Goal: Task Accomplishment & Management: Complete application form

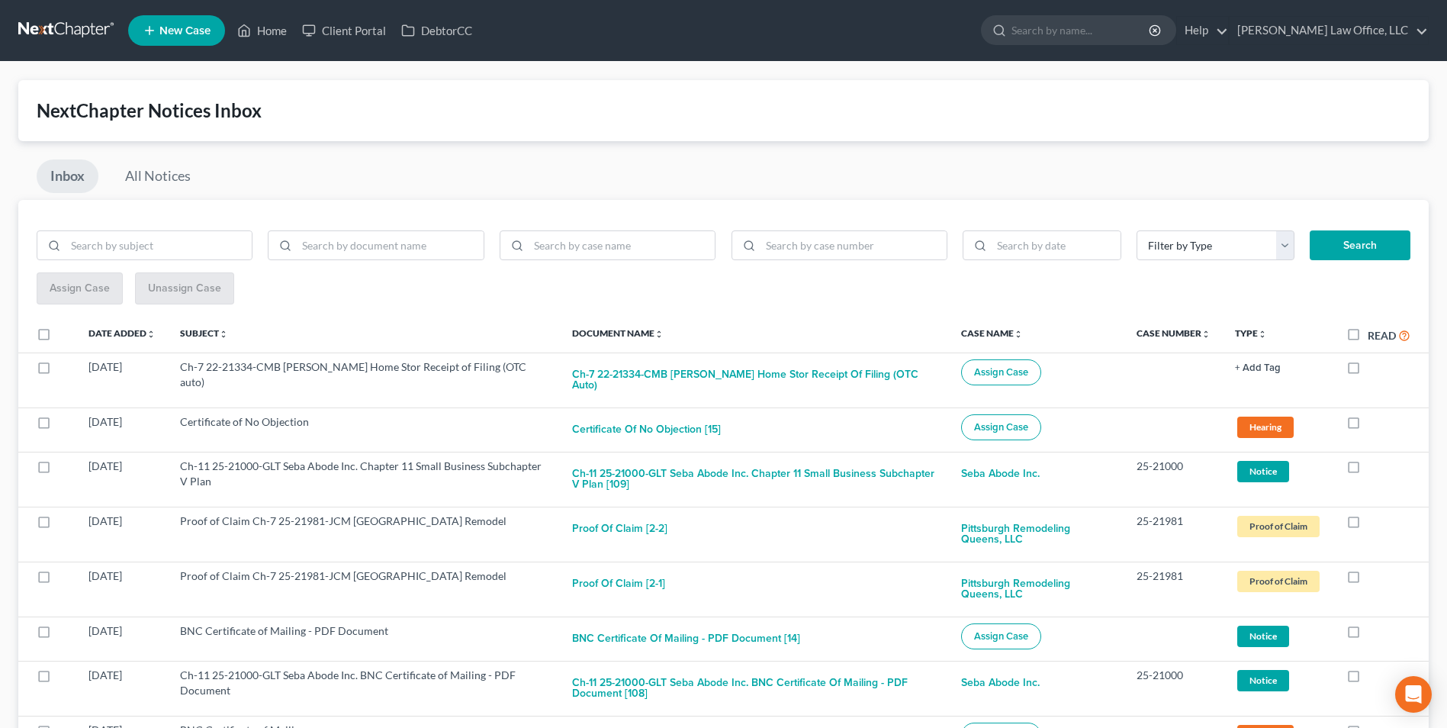
click at [75, 25] on link at bounding box center [67, 30] width 98 height 27
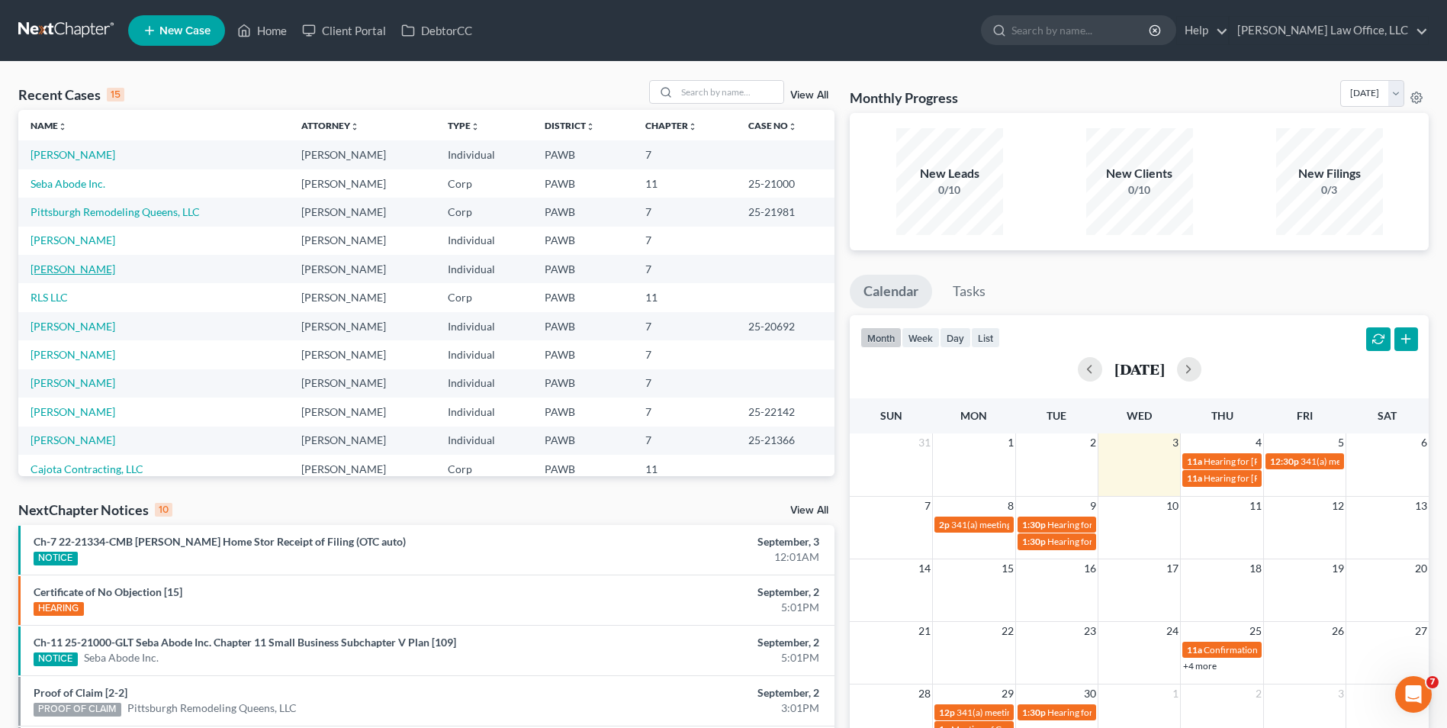
click at [44, 273] on link "[PERSON_NAME]" at bounding box center [73, 268] width 85 height 13
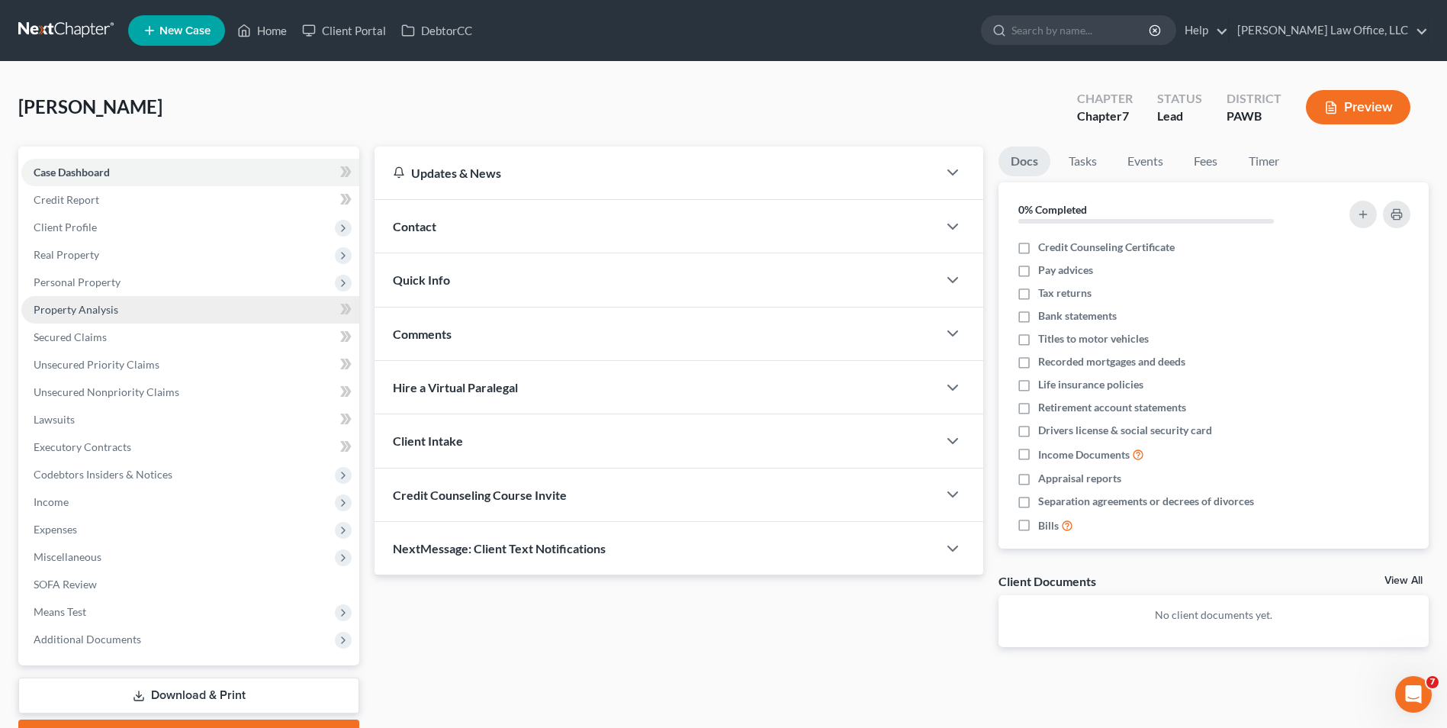
click at [117, 305] on link "Property Analysis" at bounding box center [190, 309] width 338 height 27
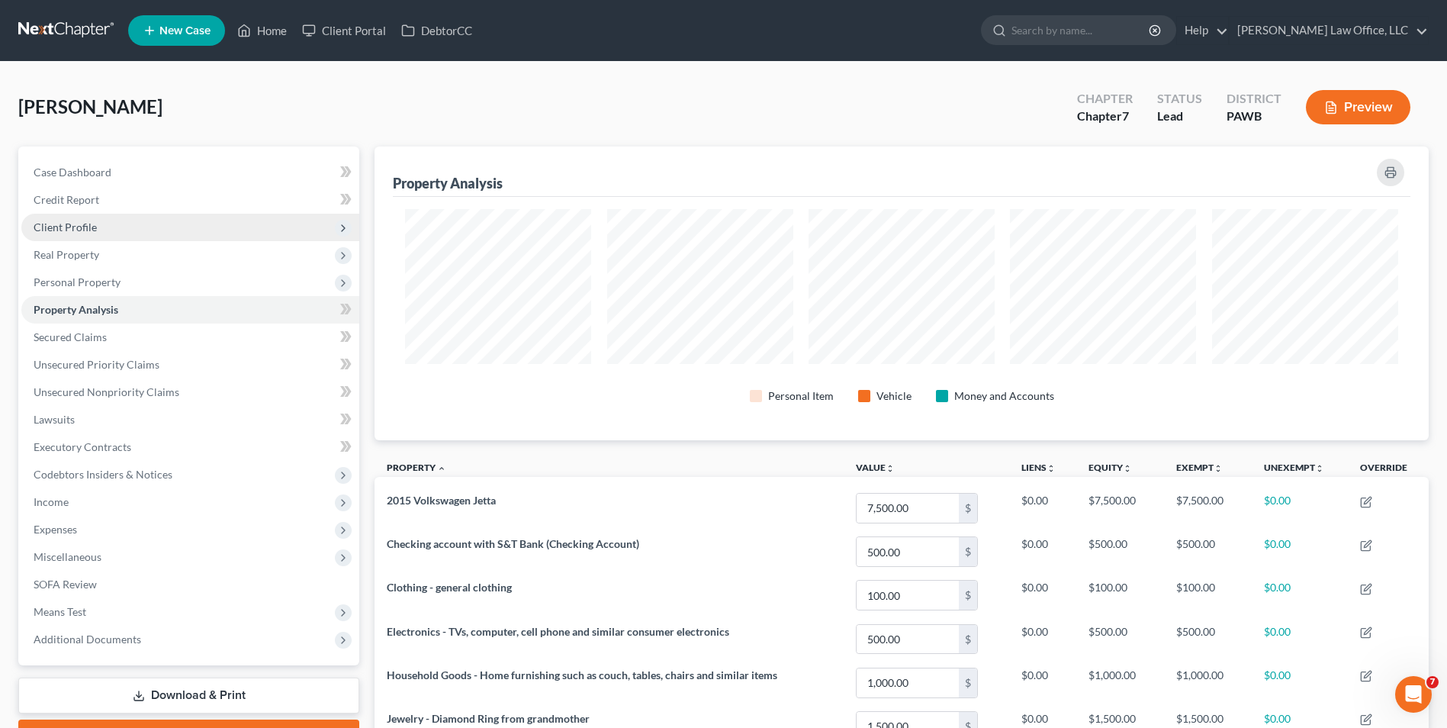
click at [106, 221] on span "Client Profile" at bounding box center [190, 227] width 338 height 27
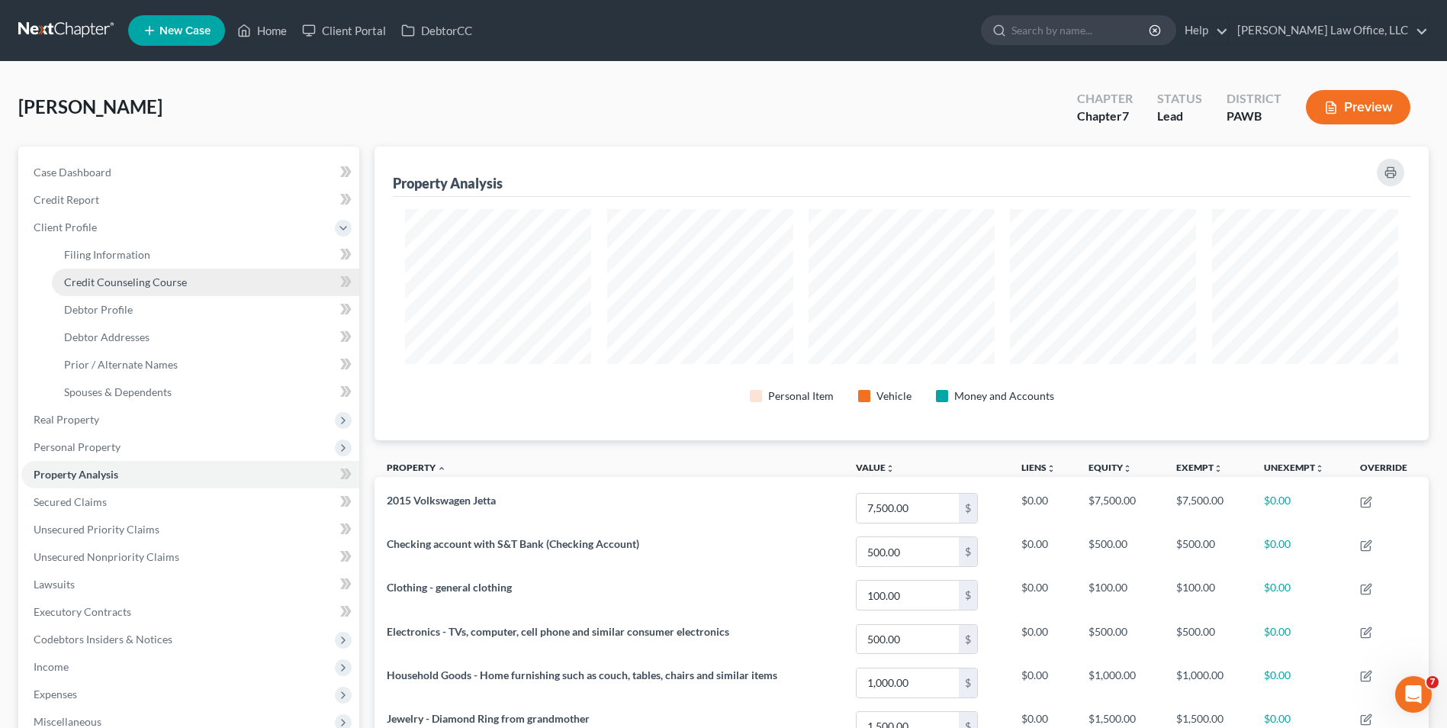
click at [163, 285] on span "Credit Counseling Course" at bounding box center [125, 281] width 123 height 13
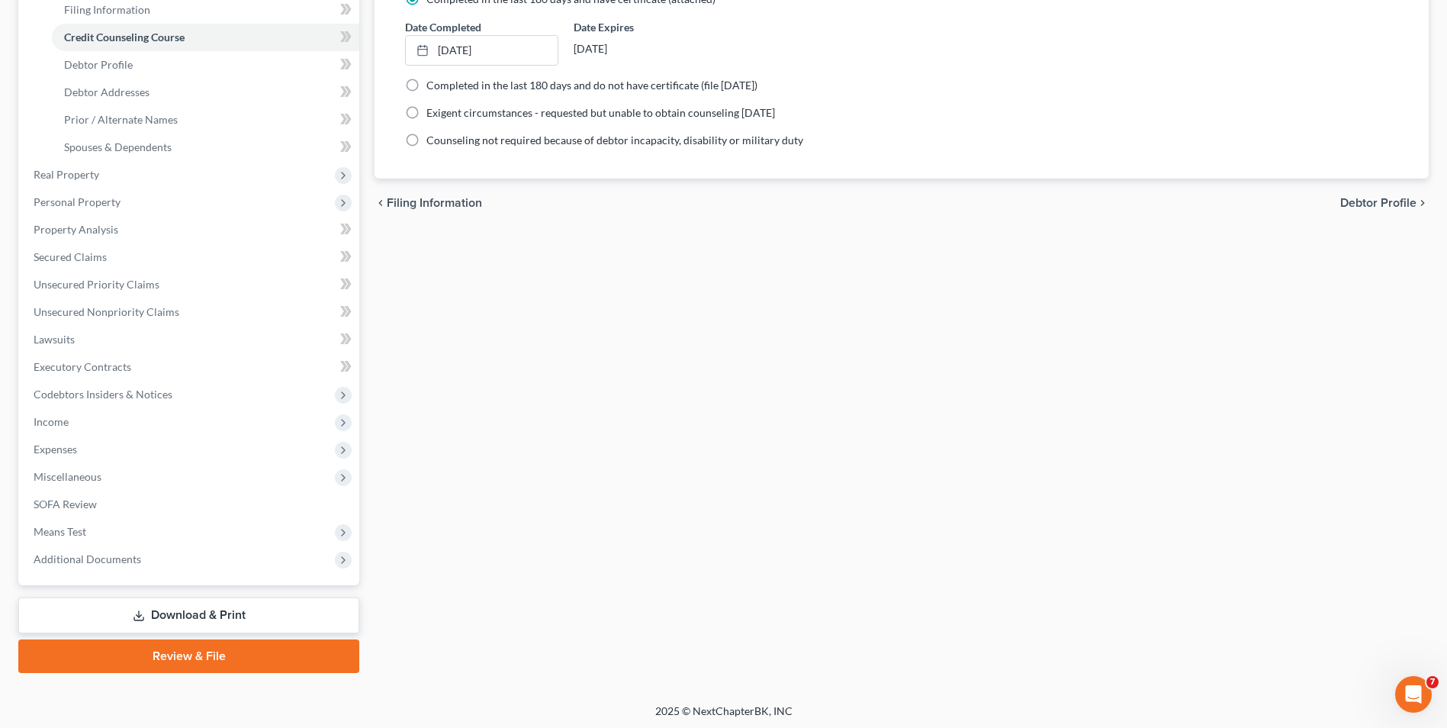
scroll to position [248, 0]
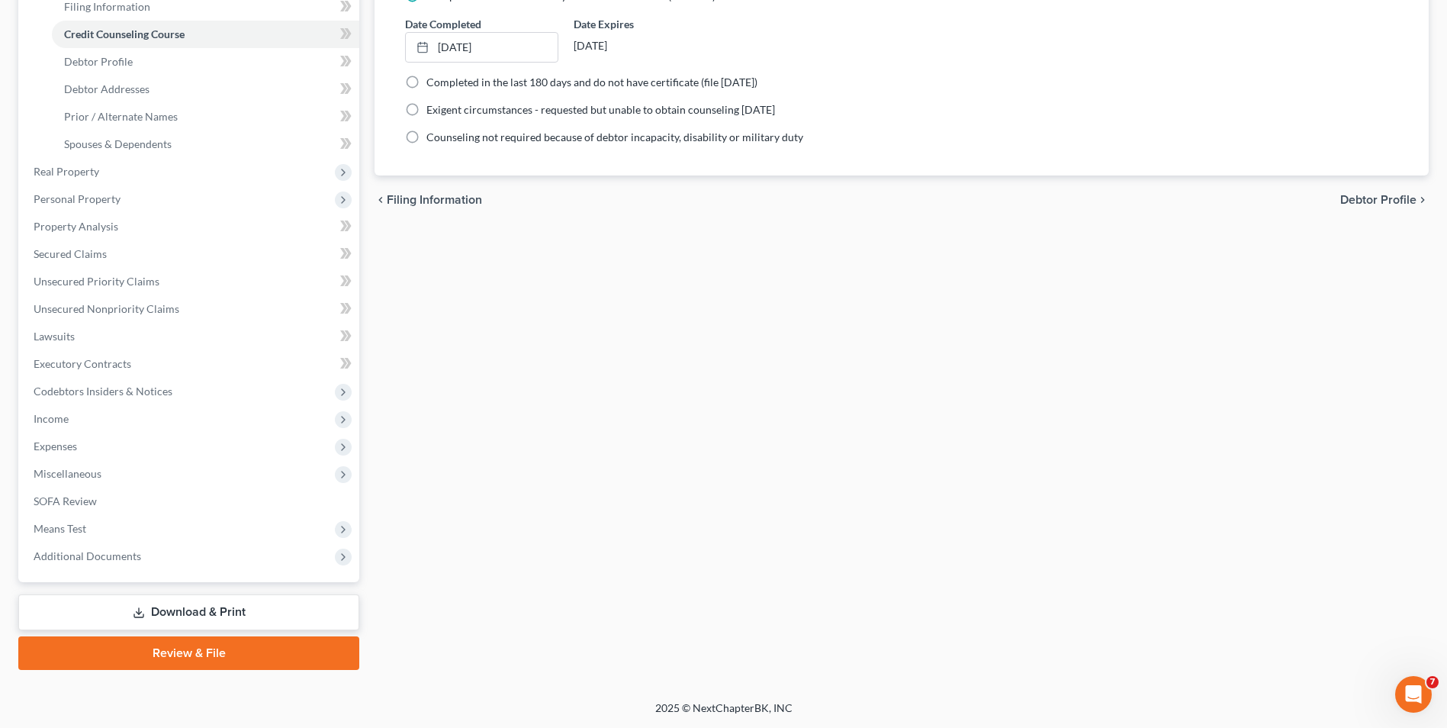
drag, startPoint x: 157, startPoint y: 656, endPoint x: 226, endPoint y: 655, distance: 68.7
click at [158, 656] on link "Review & File" at bounding box center [188, 653] width 341 height 34
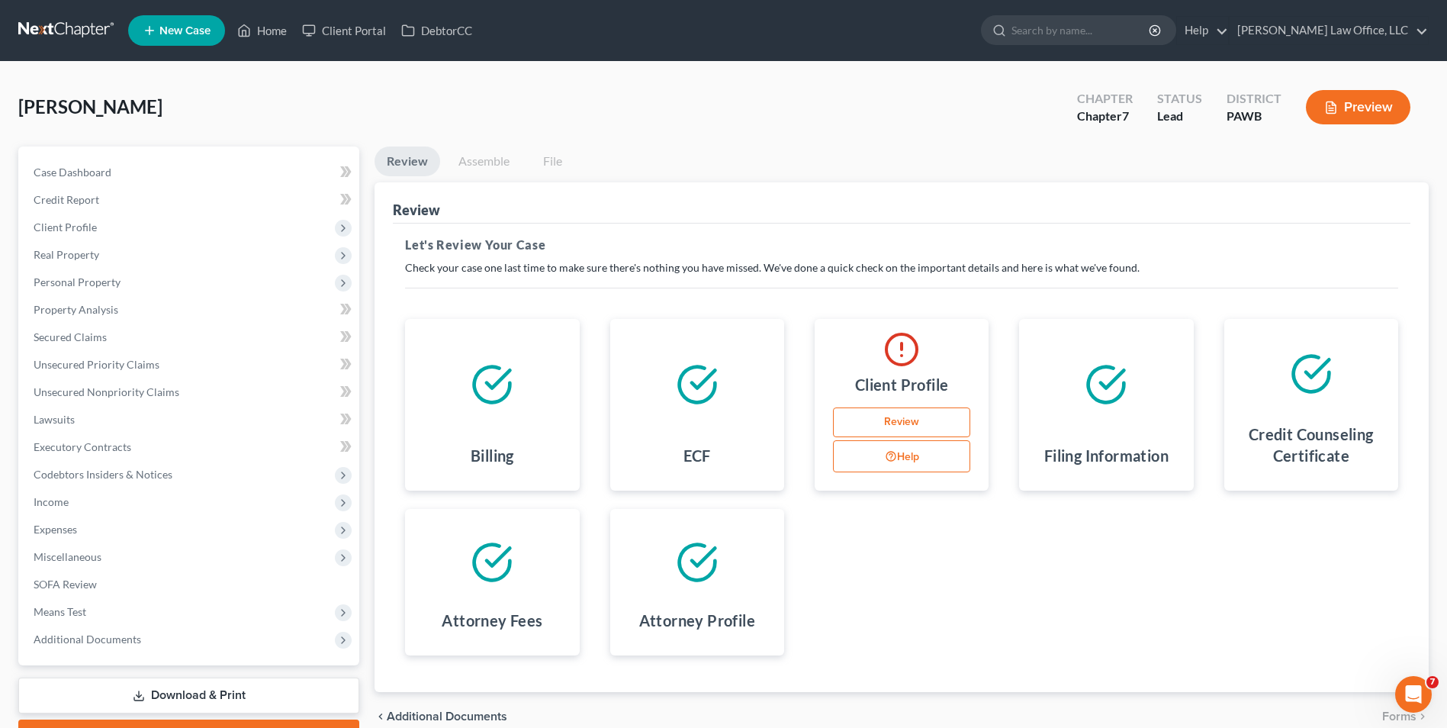
click at [880, 420] on link "Review" at bounding box center [901, 422] width 137 height 31
select select "0"
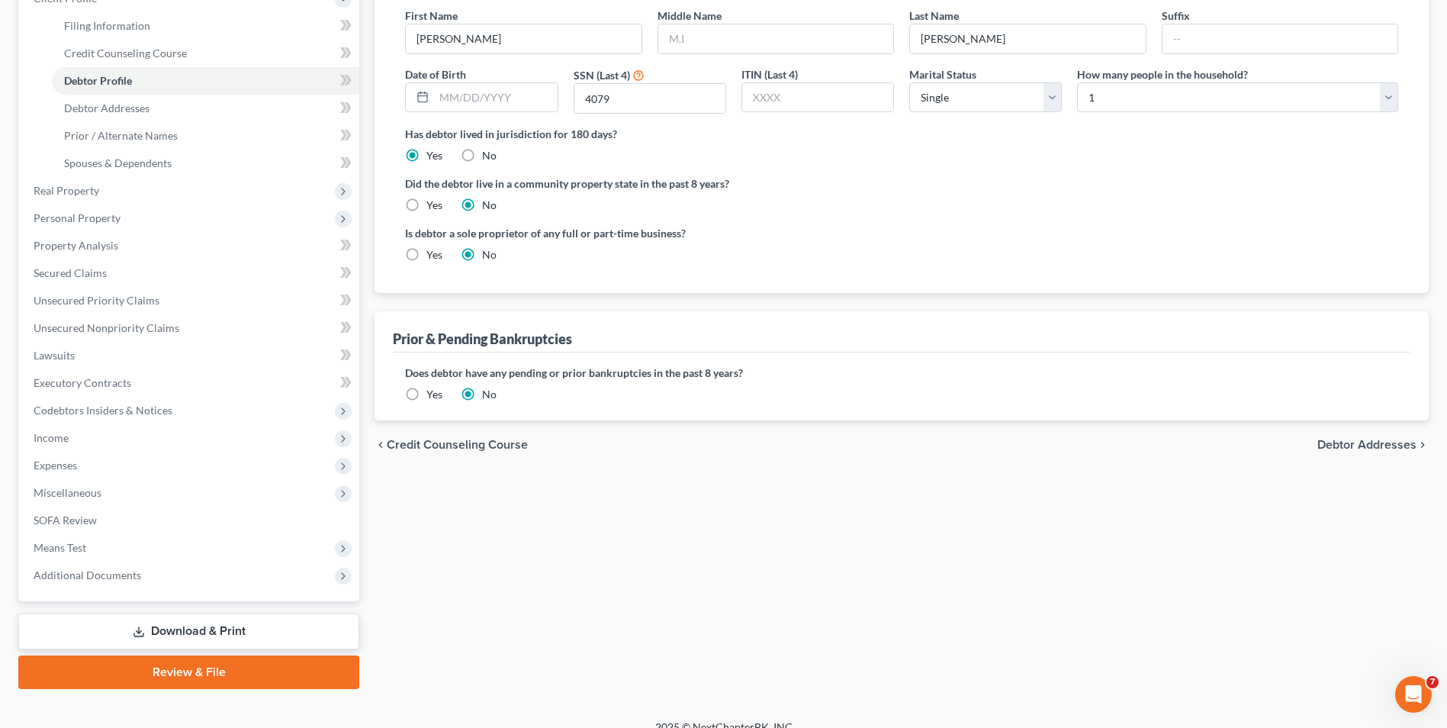
click at [1369, 445] on span "Debtor Addresses" at bounding box center [1367, 445] width 99 height 12
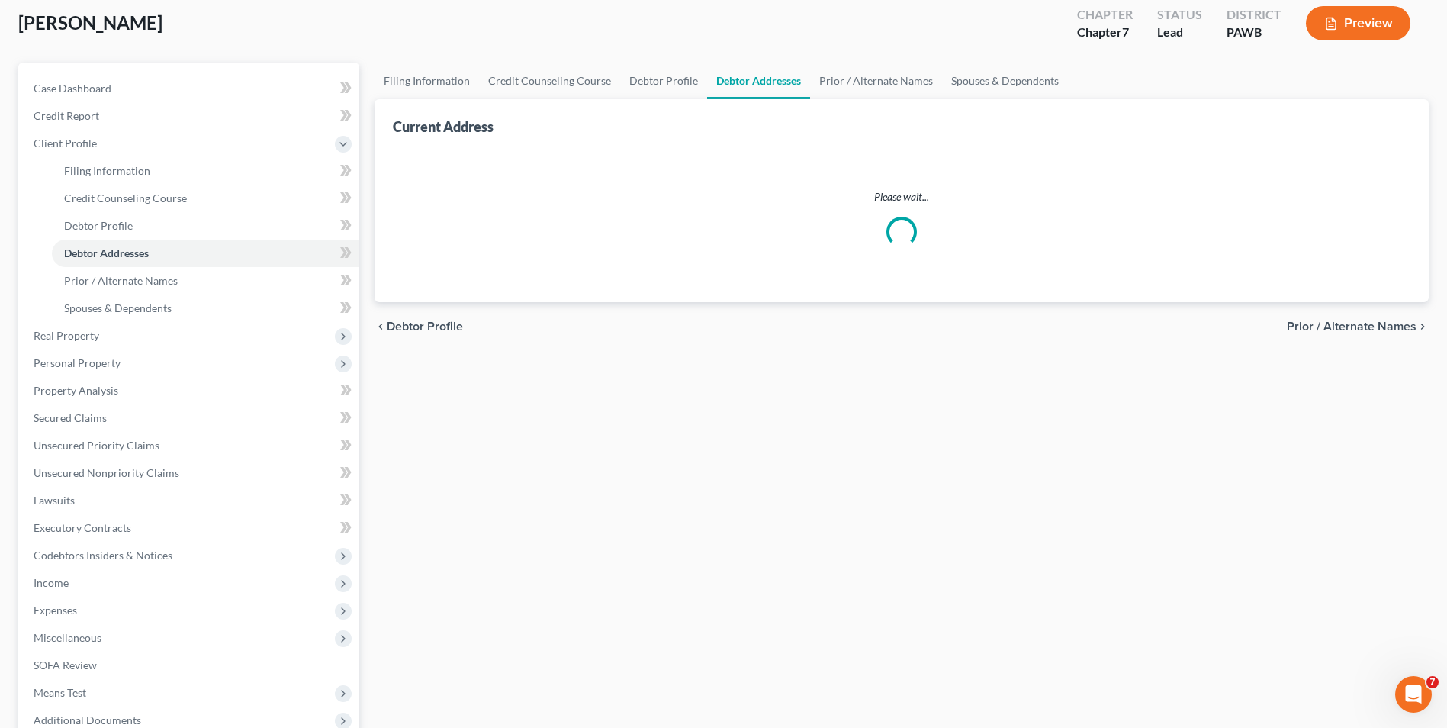
select select "0"
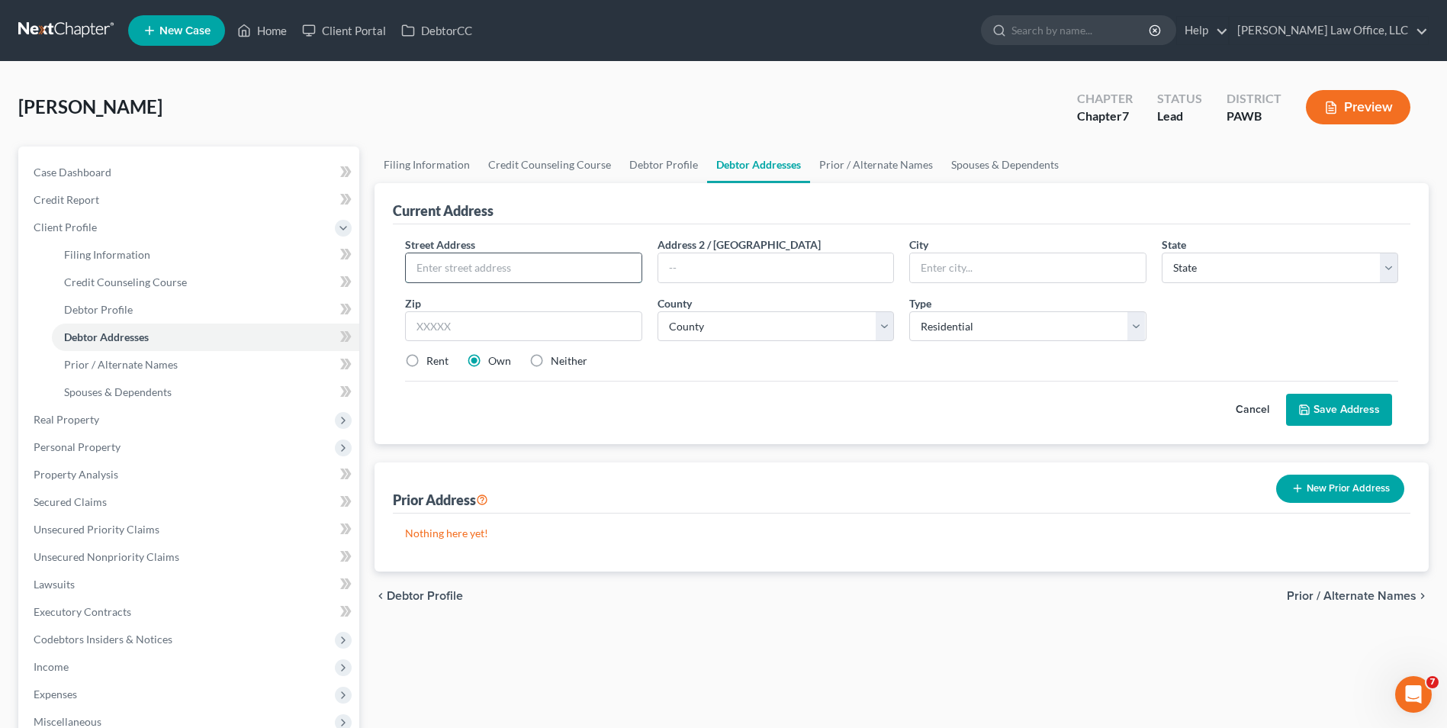
click at [491, 267] on input "text" at bounding box center [523, 267] width 235 height 29
type input "[STREET_ADDRESS]"
type input "15717"
type input "[GEOGRAPHIC_DATA]"
select select "39"
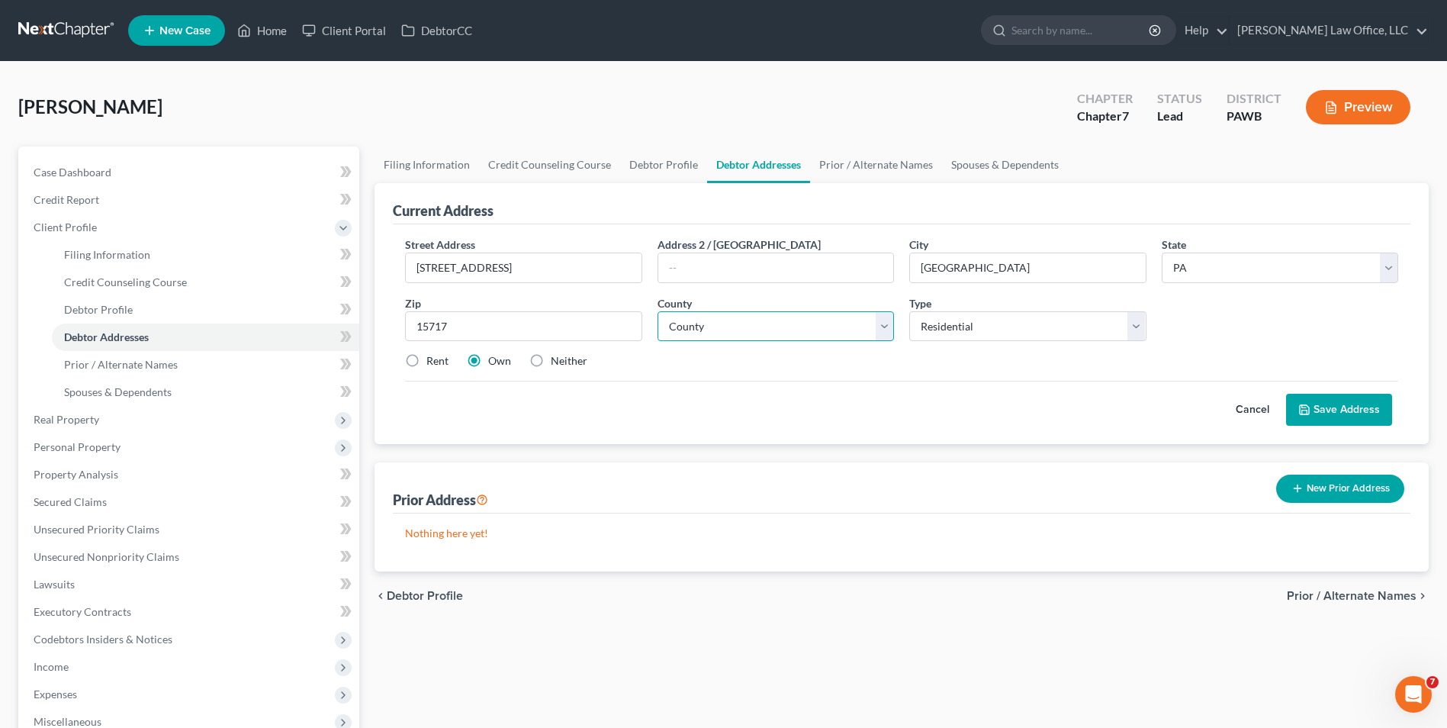
click at [726, 330] on select "County [GEOGRAPHIC_DATA] [GEOGRAPHIC_DATA] [GEOGRAPHIC_DATA] [GEOGRAPHIC_DATA] …" at bounding box center [776, 326] width 237 height 31
select select "31"
click at [658, 311] on select "County [GEOGRAPHIC_DATA] [GEOGRAPHIC_DATA] [GEOGRAPHIC_DATA] [GEOGRAPHIC_DATA] …" at bounding box center [776, 326] width 237 height 31
click at [1341, 410] on button "Save Address" at bounding box center [1339, 410] width 106 height 32
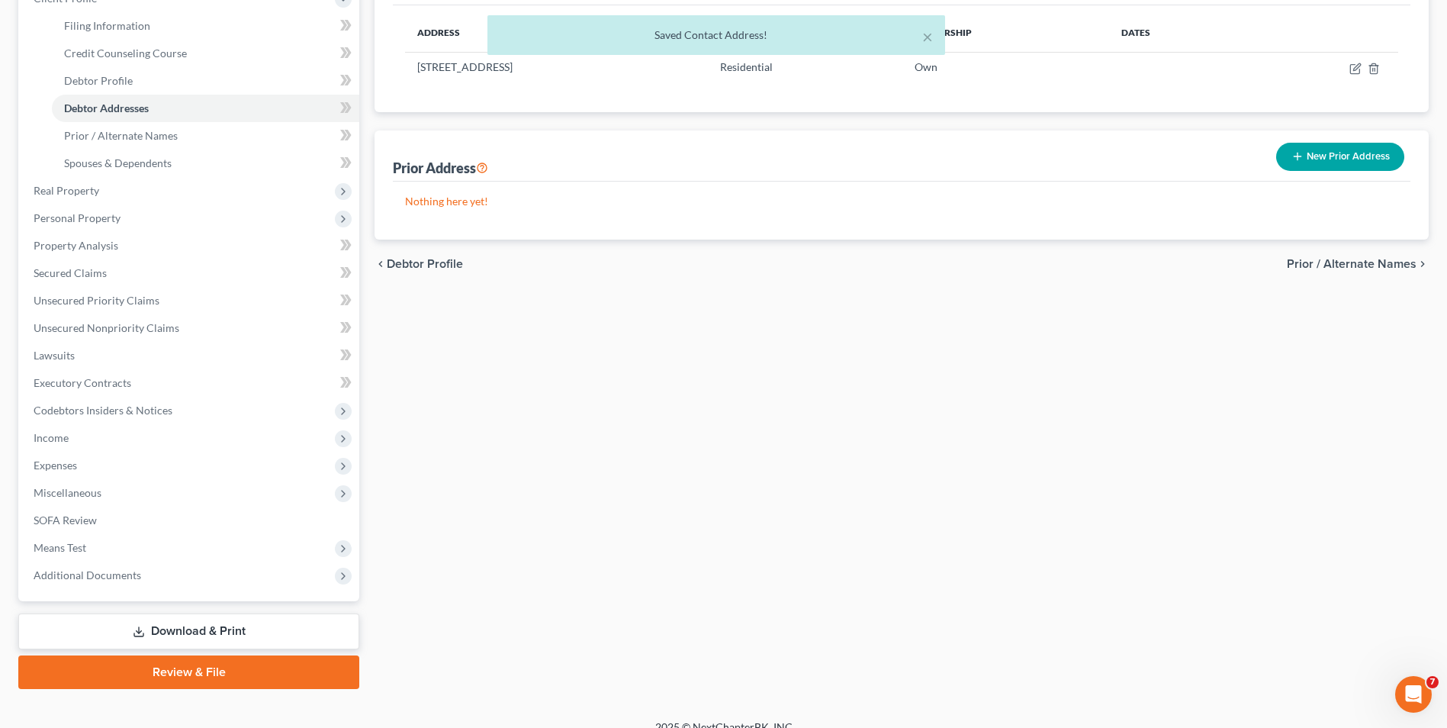
click at [1375, 259] on span "Prior / Alternate Names" at bounding box center [1352, 264] width 130 height 12
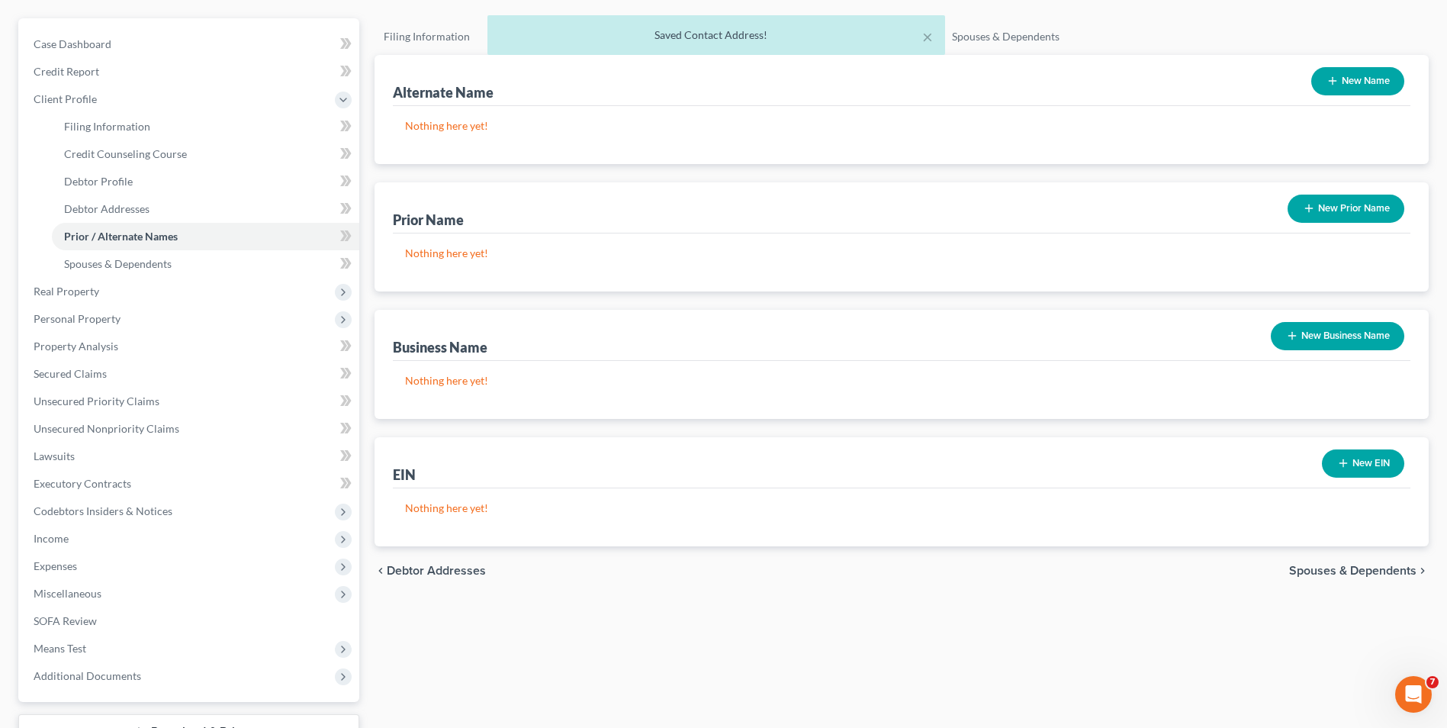
scroll to position [248, 0]
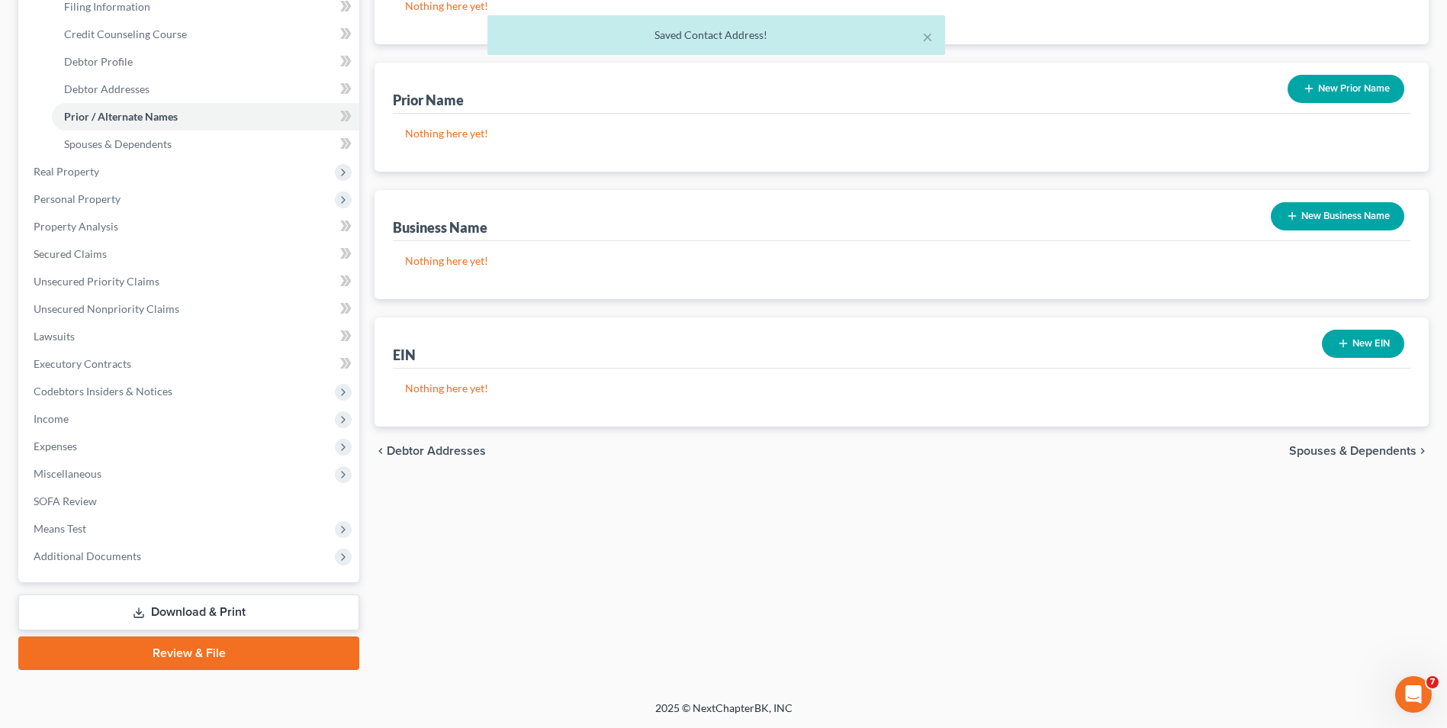
click at [286, 651] on link "Review & File" at bounding box center [188, 653] width 341 height 34
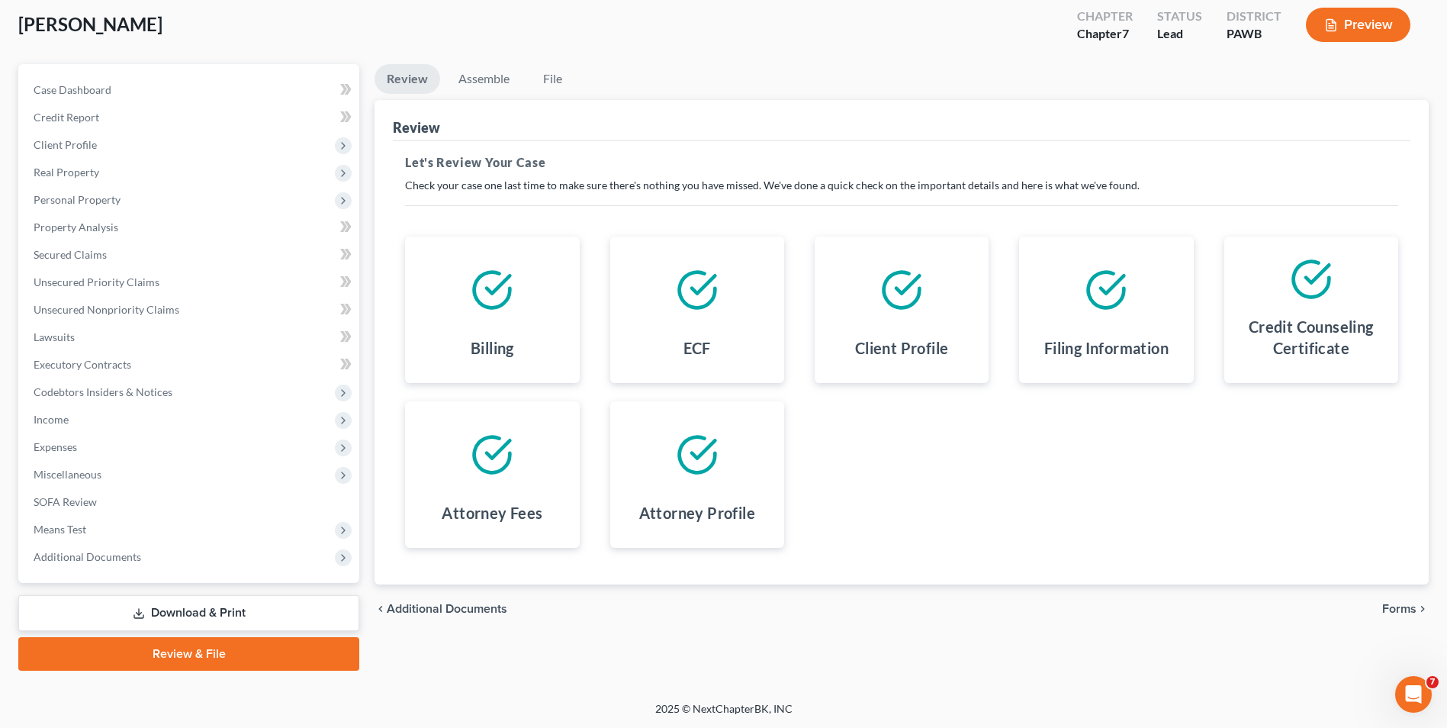
scroll to position [83, 0]
click at [1391, 606] on span "Forms" at bounding box center [1400, 608] width 34 height 12
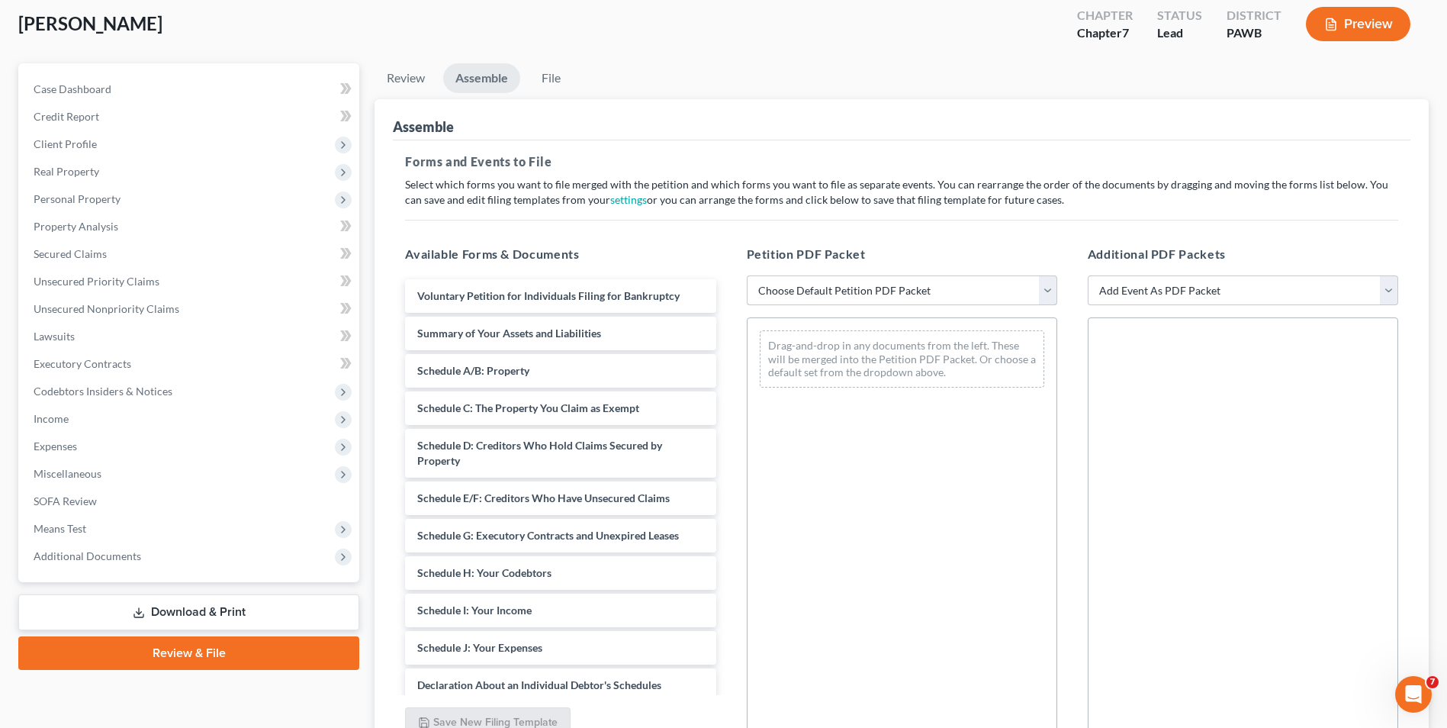
click at [803, 296] on select "Choose Default Petition PDF Packet Complete Bankruptcy Petition (all forms and …" at bounding box center [902, 290] width 311 height 31
select select "0"
click at [747, 275] on select "Choose Default Petition PDF Packet Complete Bankruptcy Petition (all forms and …" at bounding box center [902, 290] width 311 height 31
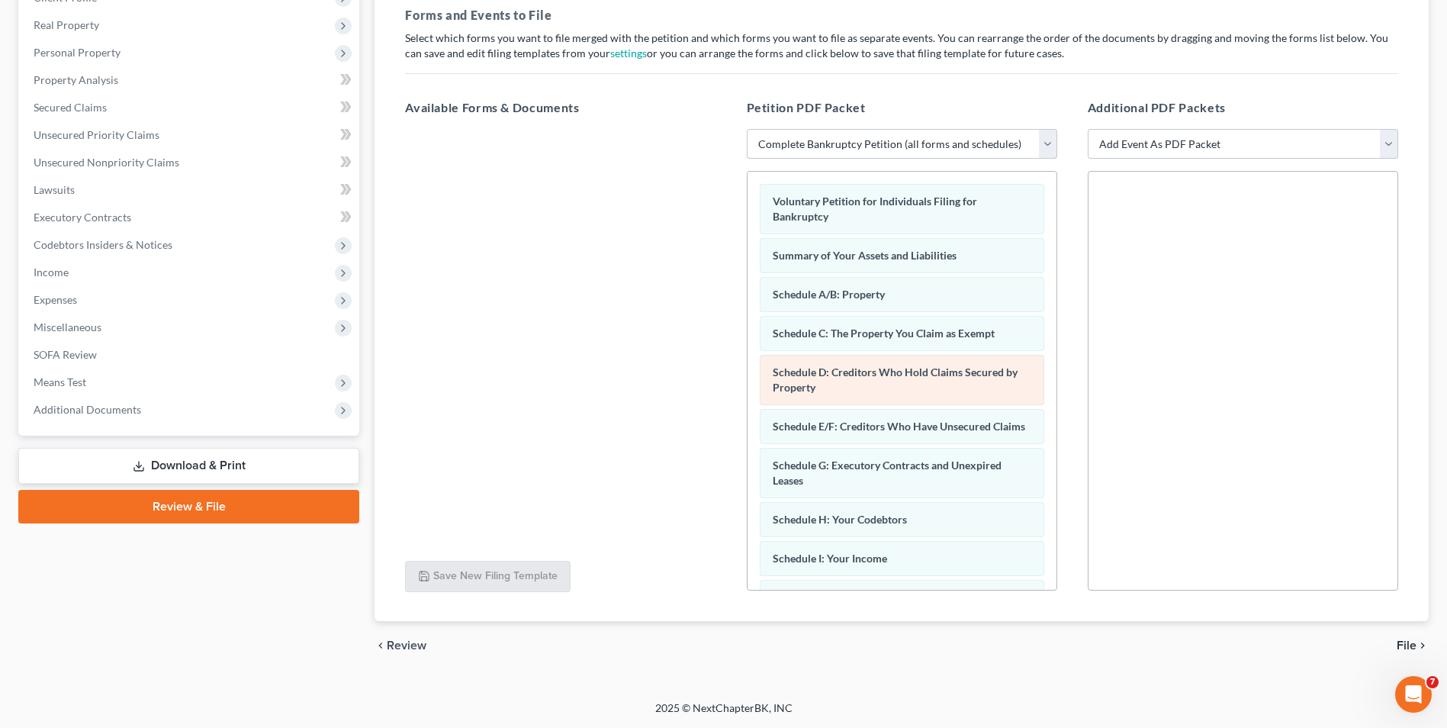
scroll to position [0, 0]
